Goal: Information Seeking & Learning: Learn about a topic

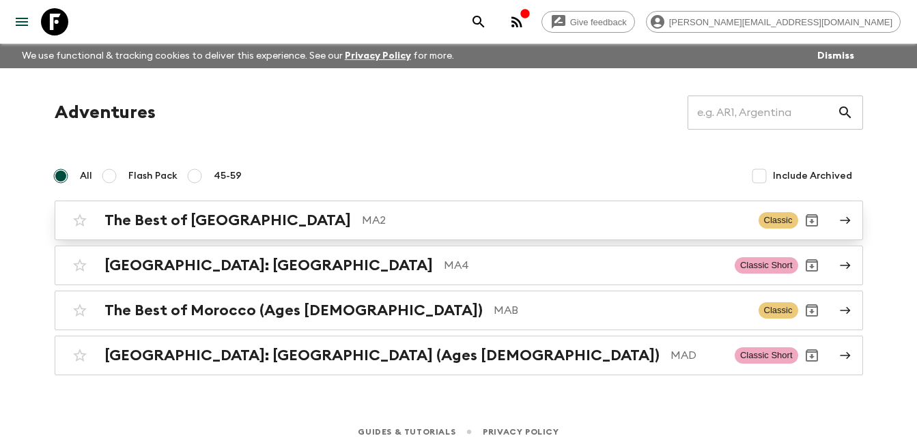
click at [230, 222] on h2 "The Best of [GEOGRAPHIC_DATA]" at bounding box center [227, 221] width 247 height 18
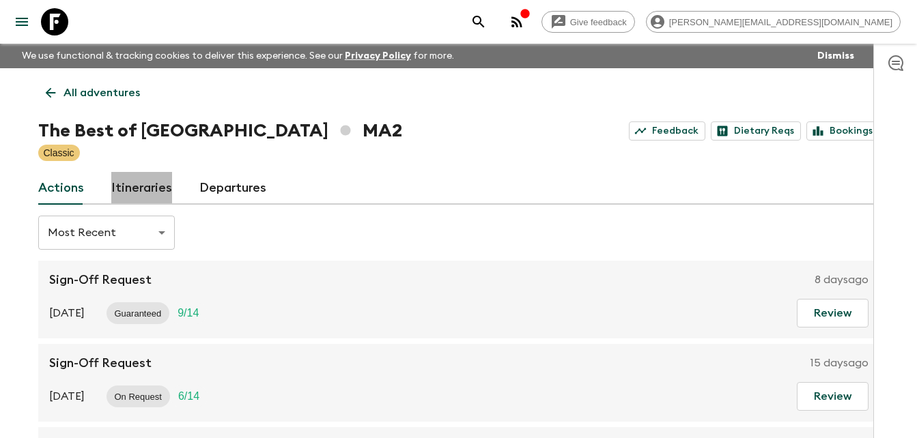
click at [154, 183] on link "Itineraries" at bounding box center [141, 188] width 61 height 33
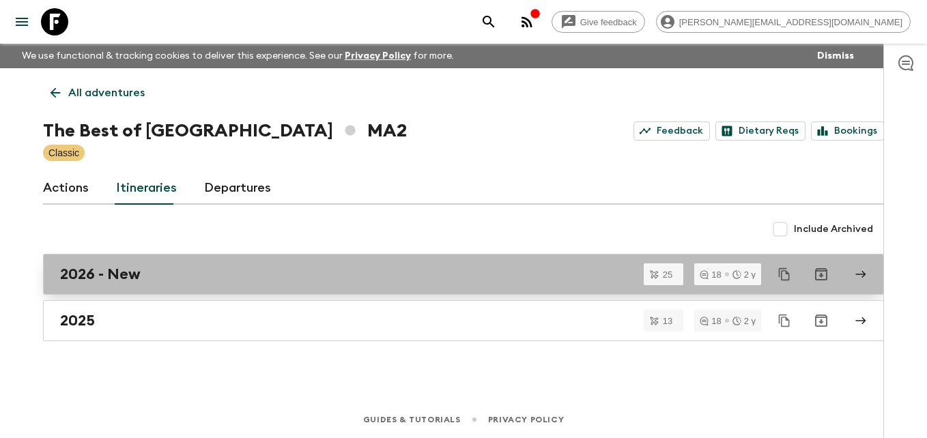
click at [101, 274] on h2 "2026 - New" at bounding box center [100, 275] width 81 height 18
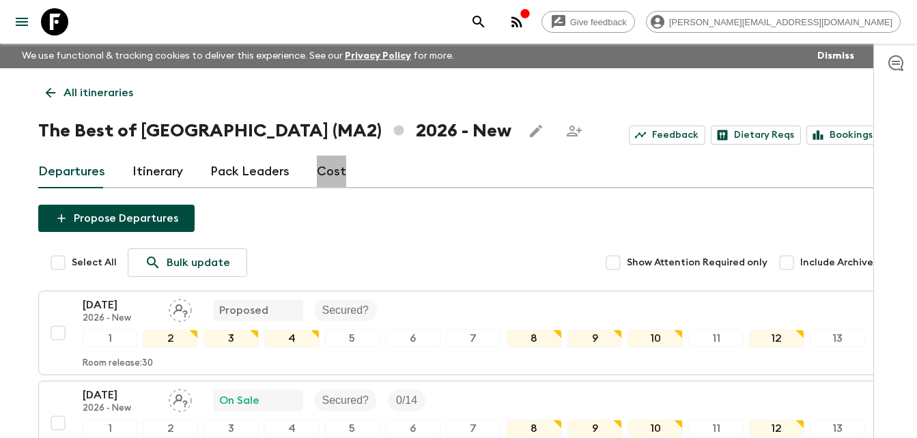
click at [327, 173] on link "Cost" at bounding box center [331, 172] width 29 height 33
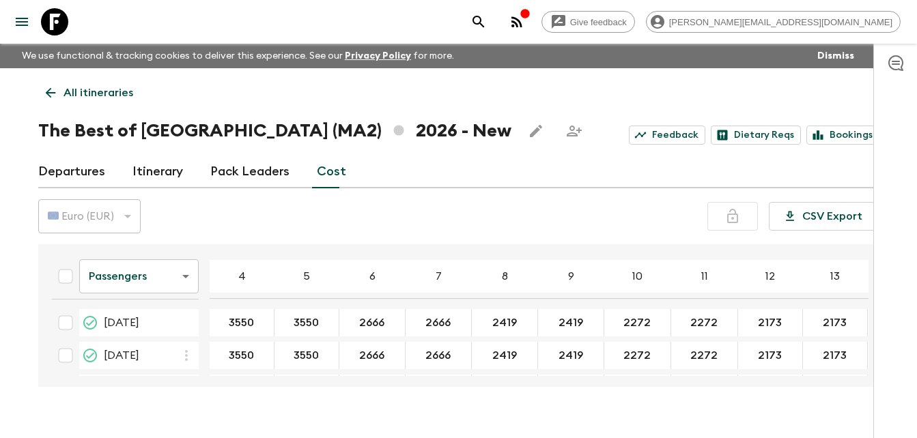
click at [186, 275] on body "Give feedback [PERSON_NAME][EMAIL_ADDRESS][DOMAIN_NAME] We use functional & tra…" at bounding box center [458, 231] width 917 height 462
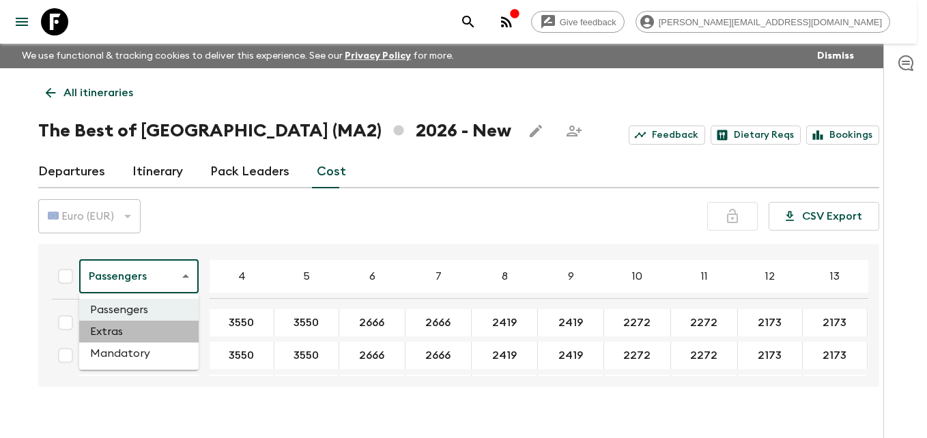
click at [107, 330] on li "Extras" at bounding box center [138, 332] width 119 height 22
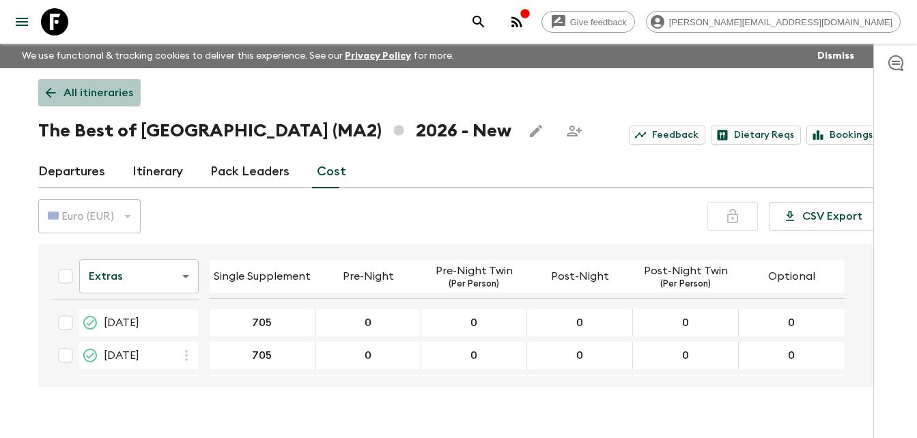
click at [44, 89] on icon at bounding box center [50, 92] width 15 height 15
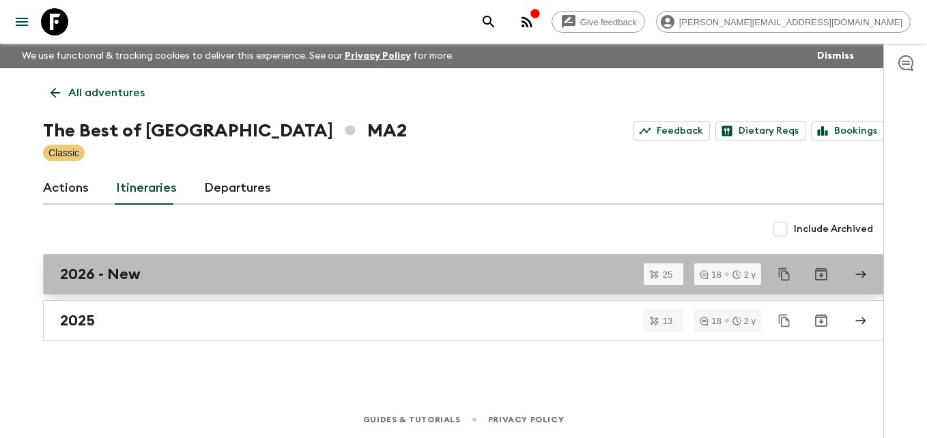
click at [125, 266] on h2 "2026 - New" at bounding box center [100, 275] width 81 height 18
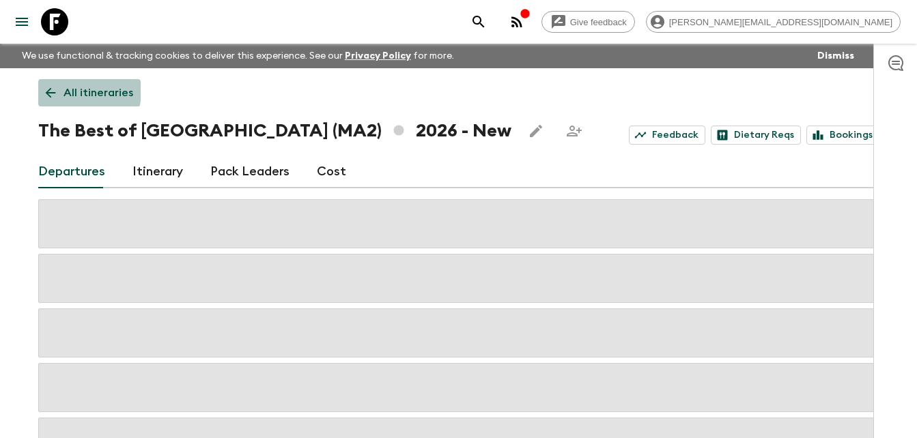
click at [46, 89] on icon at bounding box center [50, 92] width 15 height 15
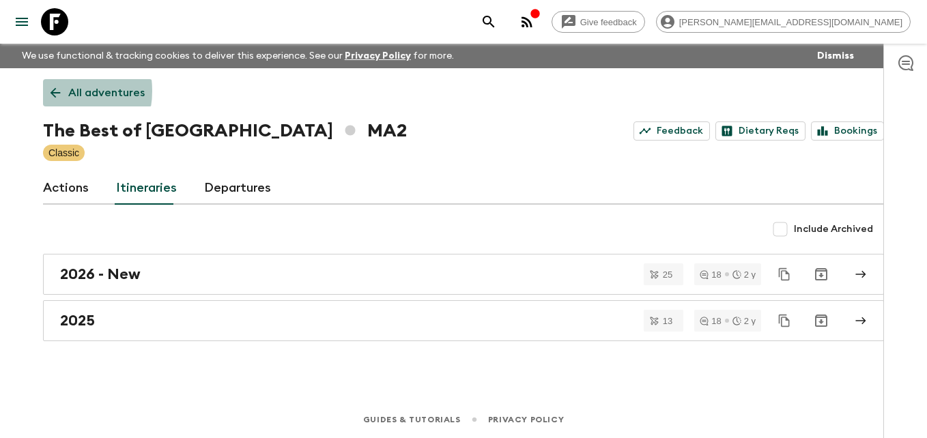
click at [51, 91] on icon at bounding box center [55, 92] width 15 height 15
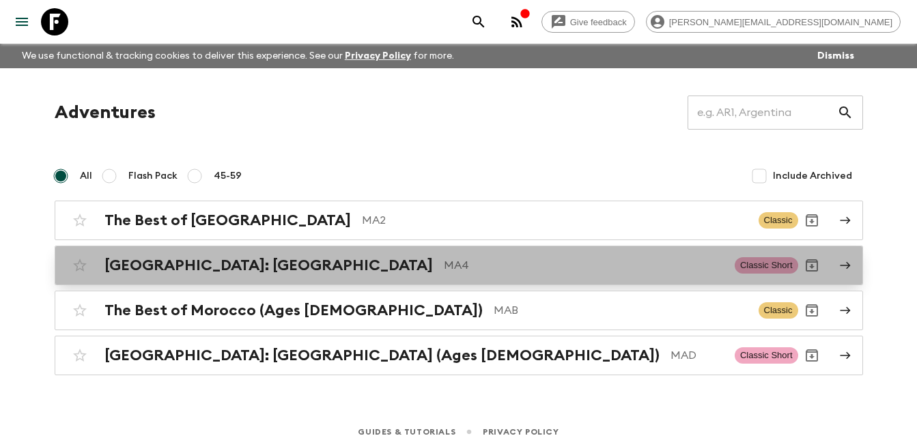
click at [191, 262] on h2 "[GEOGRAPHIC_DATA]: [GEOGRAPHIC_DATA]" at bounding box center [268, 266] width 328 height 18
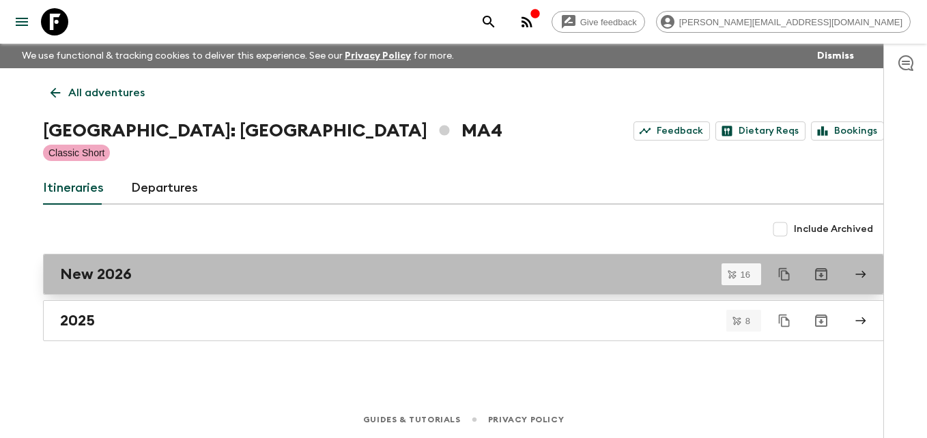
click at [107, 270] on h2 "New 2026" at bounding box center [96, 275] width 72 height 18
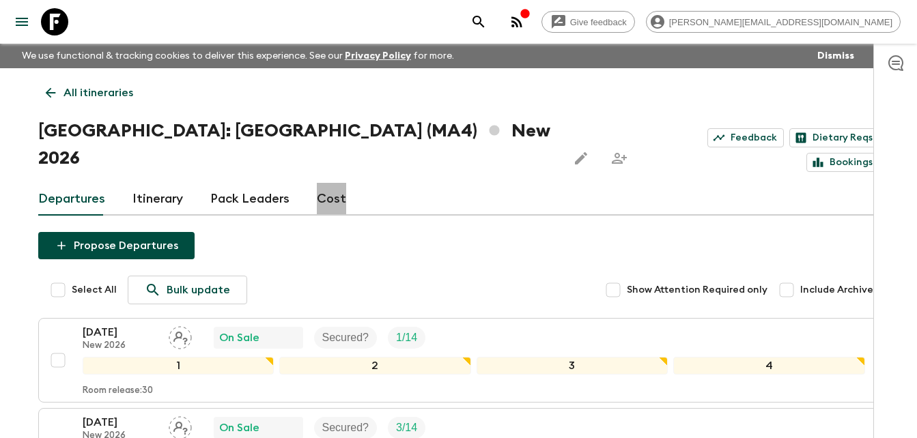
click at [329, 183] on link "Cost" at bounding box center [331, 199] width 29 height 33
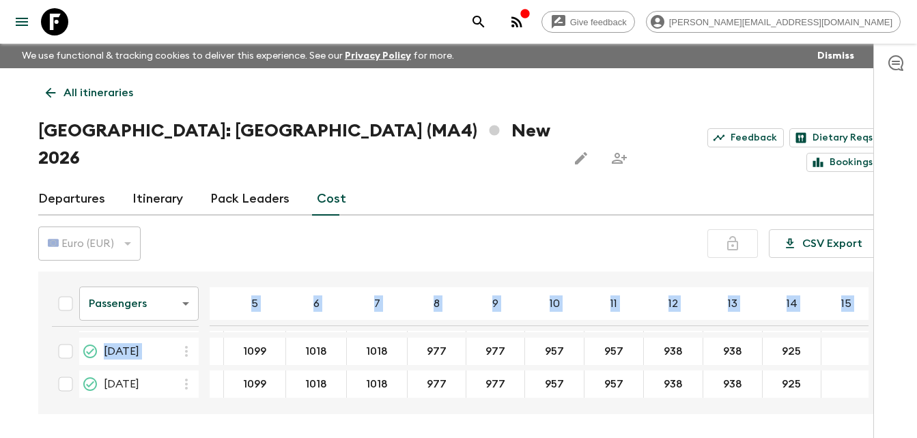
scroll to position [463, 191]
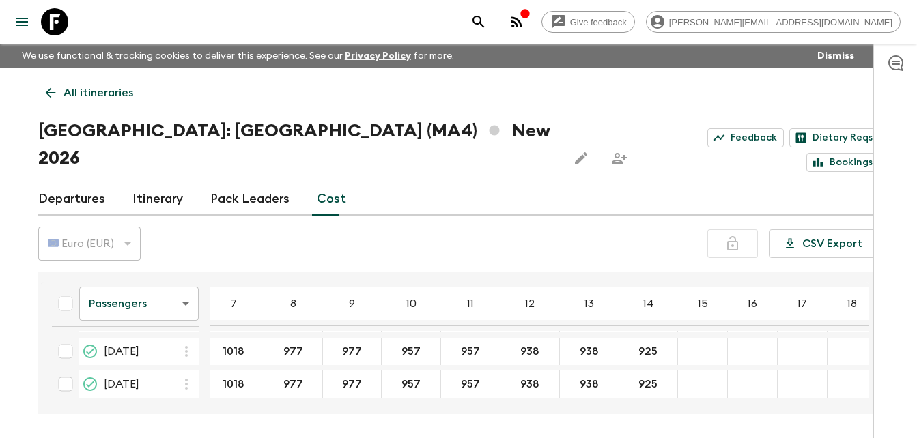
drag, startPoint x: 868, startPoint y: 358, endPoint x: 864, endPoint y: 318, distance: 40.5
click at [864, 318] on div "Passengers passengersCost ​ 4 5 6 7 8 9 10 11 12 13 14 15 16 17 18 [DATE] 777 7…" at bounding box center [455, 343] width 828 height 121
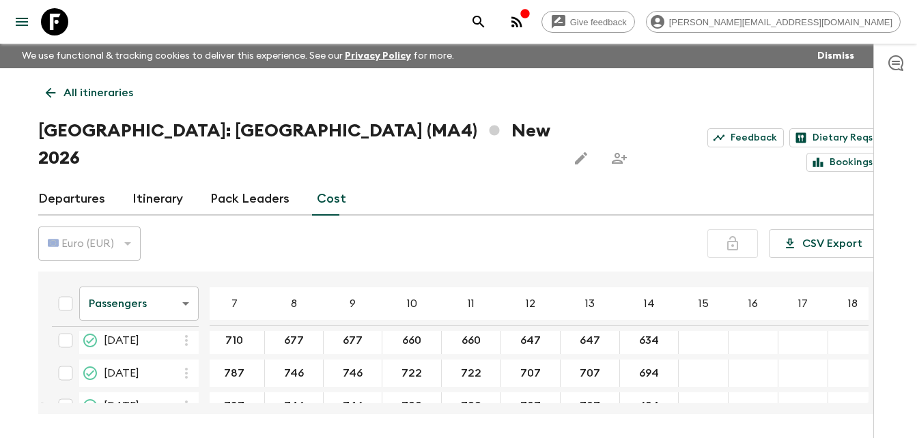
scroll to position [38, 191]
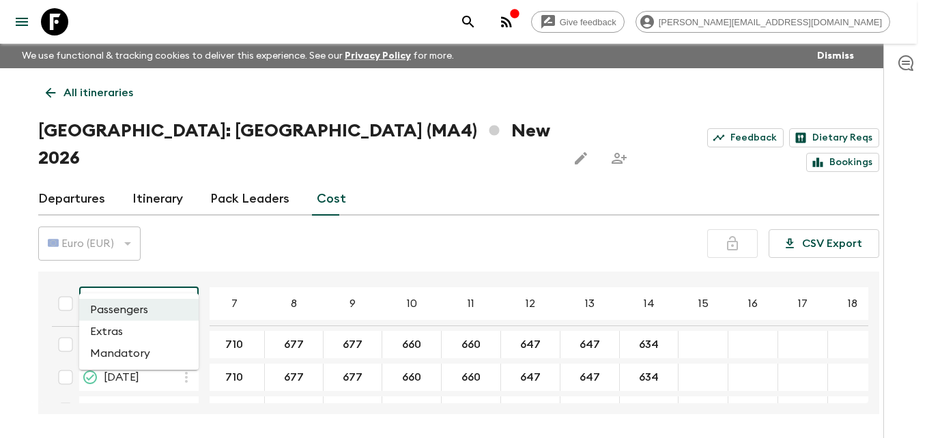
click at [186, 272] on body "Give feedback [PERSON_NAME][EMAIL_ADDRESS][DOMAIN_NAME] We use functional & tra…" at bounding box center [463, 245] width 927 height 490
click at [110, 333] on li "Extras" at bounding box center [138, 332] width 119 height 22
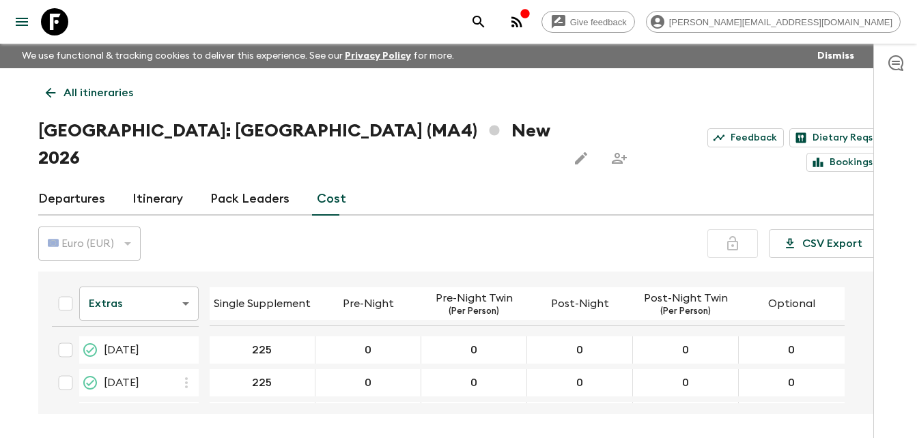
drag, startPoint x: 868, startPoint y: 267, endPoint x: 868, endPoint y: 283, distance: 15.7
click at [868, 283] on div "Extras extrasCost ​ Single Supplement Pre-Night Pre-Night Twin (Per Person) Pos…" at bounding box center [455, 343] width 828 height 121
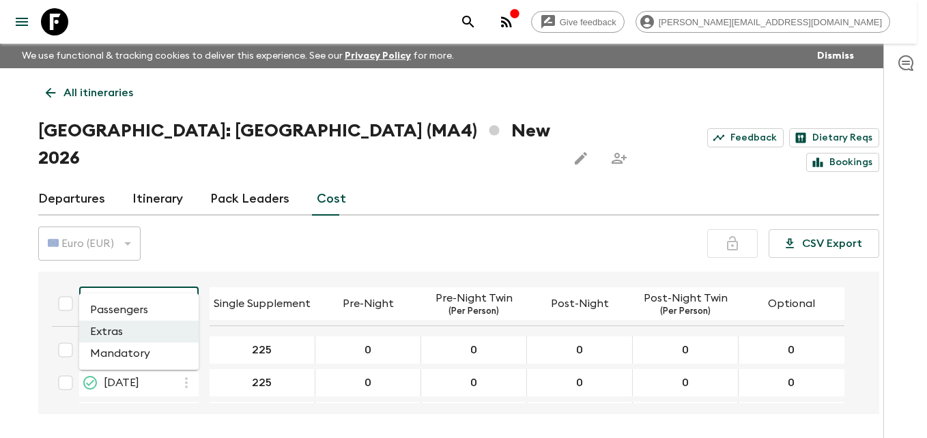
click at [183, 268] on body "Give feedback [PERSON_NAME][EMAIL_ADDRESS][DOMAIN_NAME] We use functional & tra…" at bounding box center [463, 245] width 927 height 490
click at [115, 361] on li "Mandatory" at bounding box center [138, 354] width 119 height 22
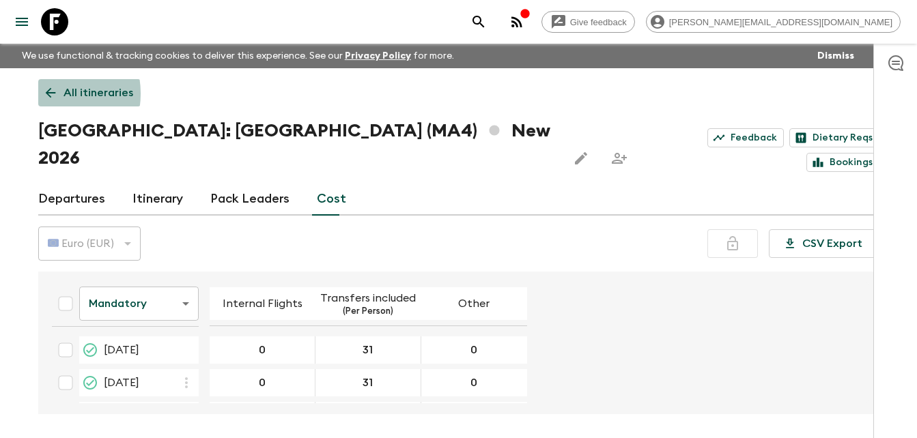
click at [46, 94] on icon at bounding box center [50, 92] width 15 height 15
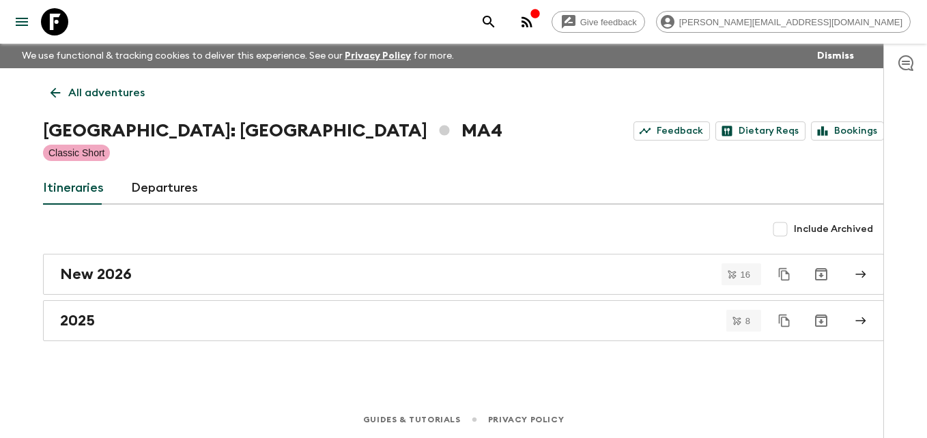
click at [55, 93] on icon at bounding box center [56, 93] width 10 height 10
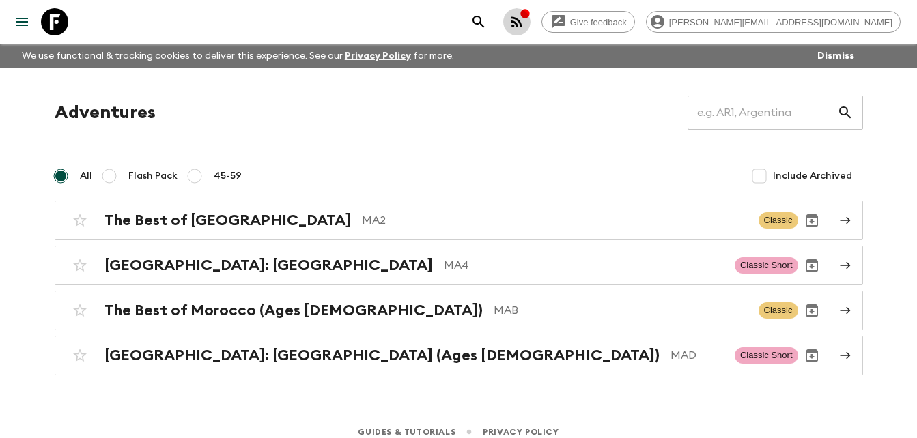
click at [531, 20] on div "button" at bounding box center [525, 15] width 11 height 14
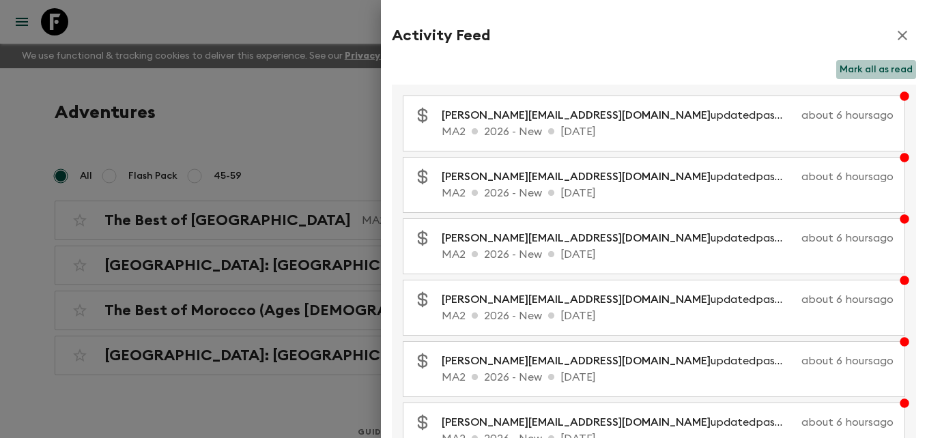
click at [884, 71] on button "Mark all as read" at bounding box center [876, 69] width 80 height 19
click at [898, 37] on icon "button" at bounding box center [903, 36] width 10 height 10
